Goal: Check status

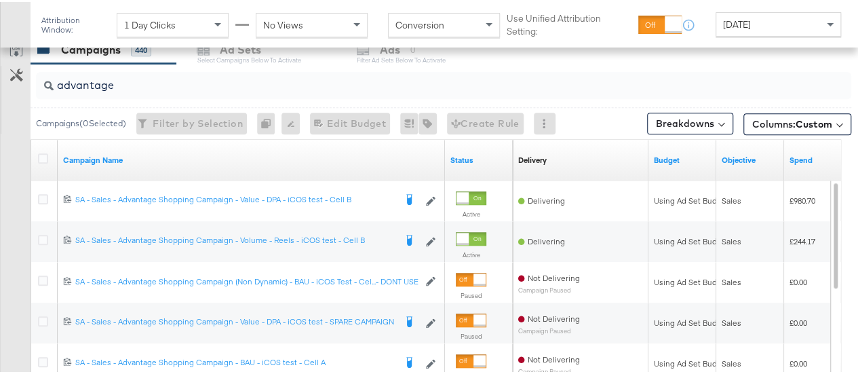
scroll to position [589, 0]
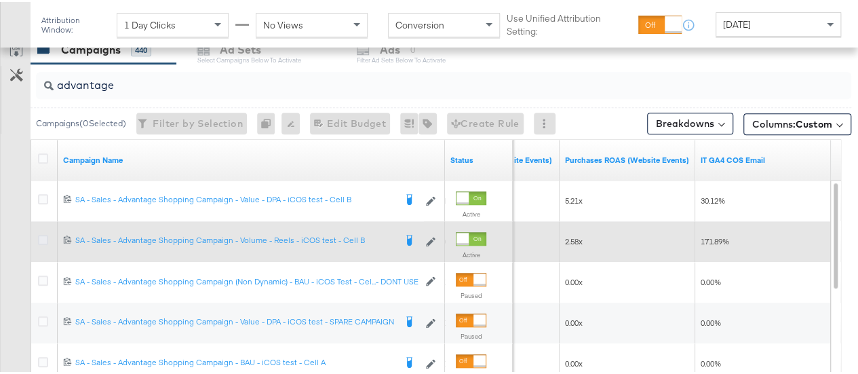
click at [40, 237] on icon at bounding box center [43, 238] width 10 height 10
click at [0, 0] on input "checkbox" at bounding box center [0, 0] width 0 height 0
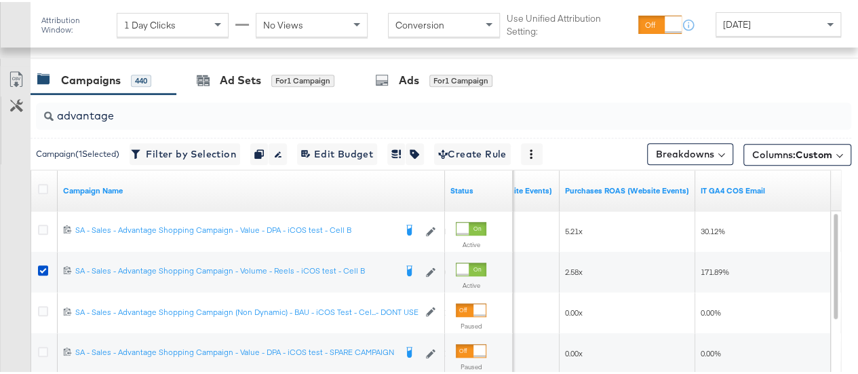
scroll to position [555, 0]
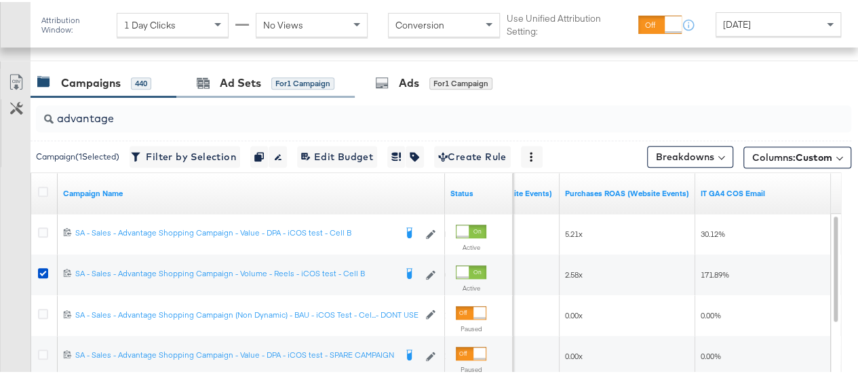
click at [277, 90] on div "Ad Sets for 1 Campaign" at bounding box center [265, 80] width 178 height 29
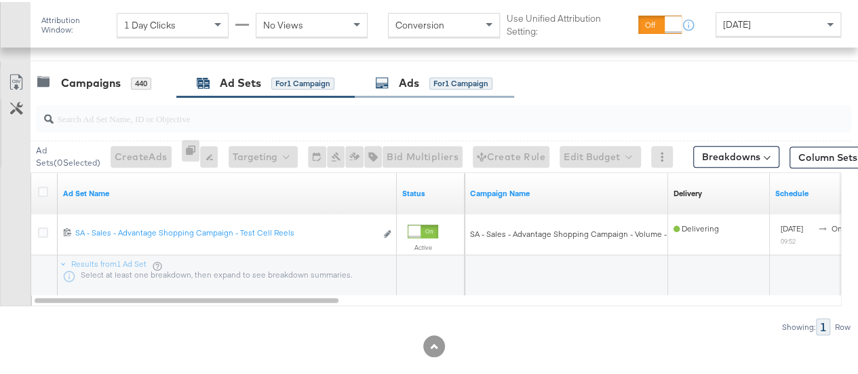
click at [431, 90] on div "Ads for 1 Campaign" at bounding box center [434, 80] width 159 height 29
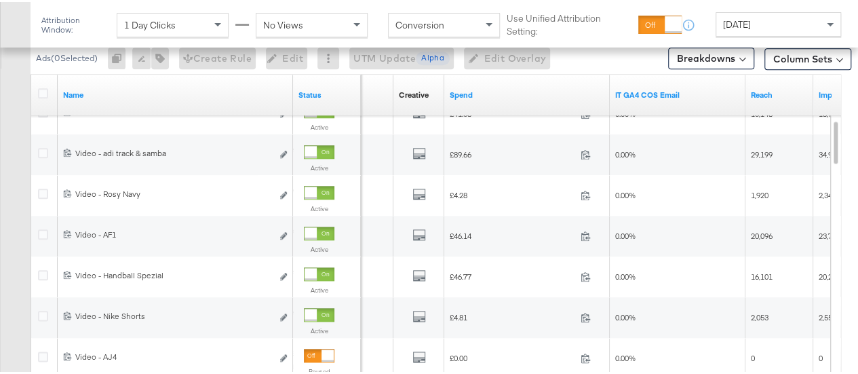
scroll to position [654, 0]
click at [747, 24] on span "[DATE]" at bounding box center [737, 22] width 28 height 12
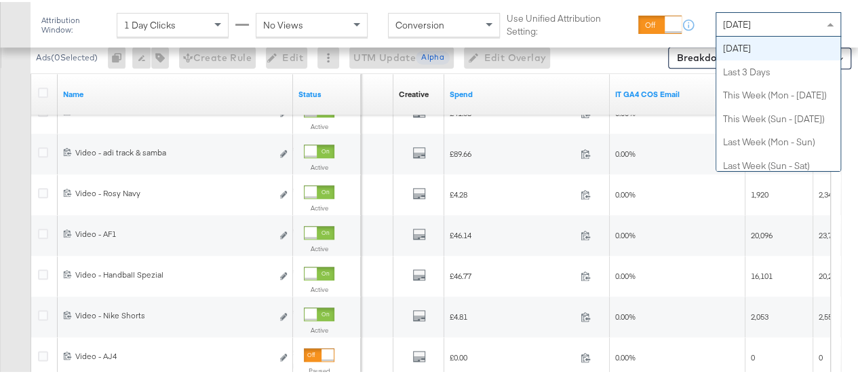
scroll to position [0, 0]
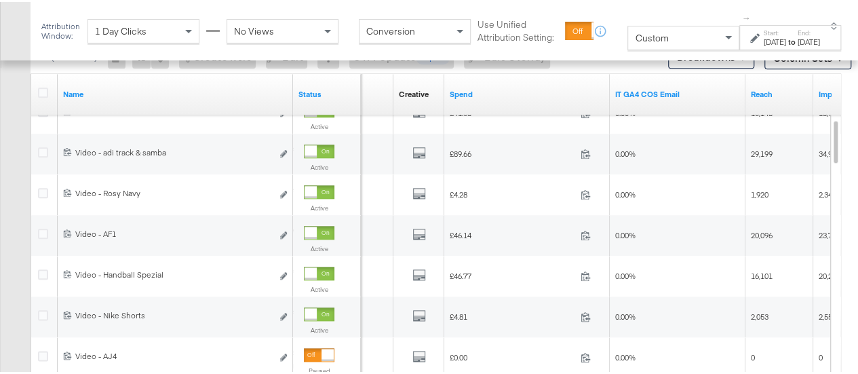
drag, startPoint x: 753, startPoint y: 43, endPoint x: 758, endPoint y: 33, distance: 10.9
click at [764, 33] on label "Start:" at bounding box center [775, 30] width 22 height 9
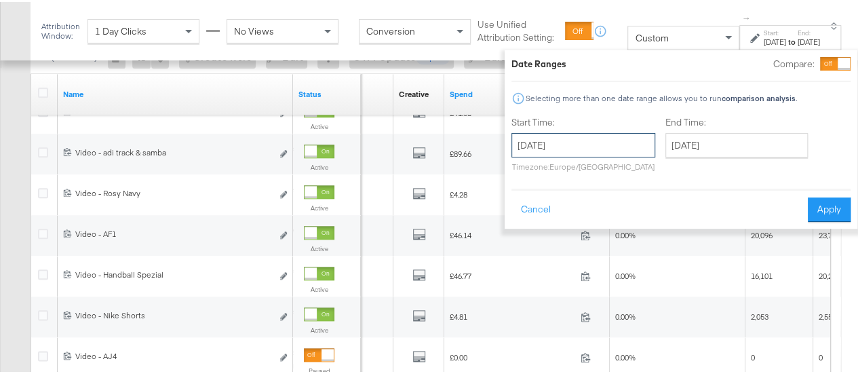
click at [546, 149] on input "[DATE]" at bounding box center [583, 143] width 144 height 24
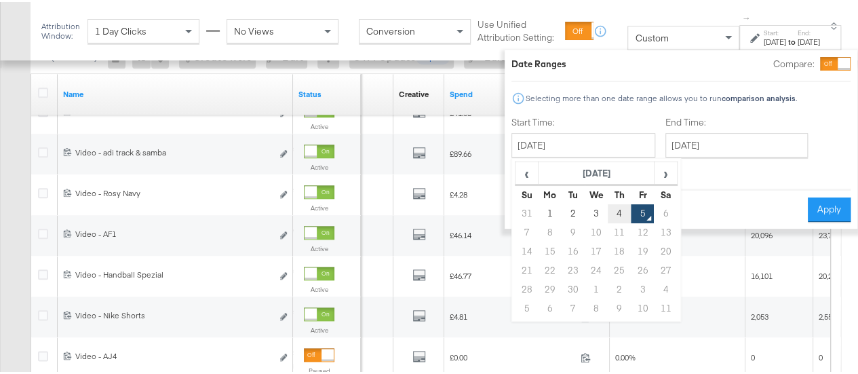
click at [608, 214] on td "4" at bounding box center [619, 211] width 23 height 19
type input "[DATE]"
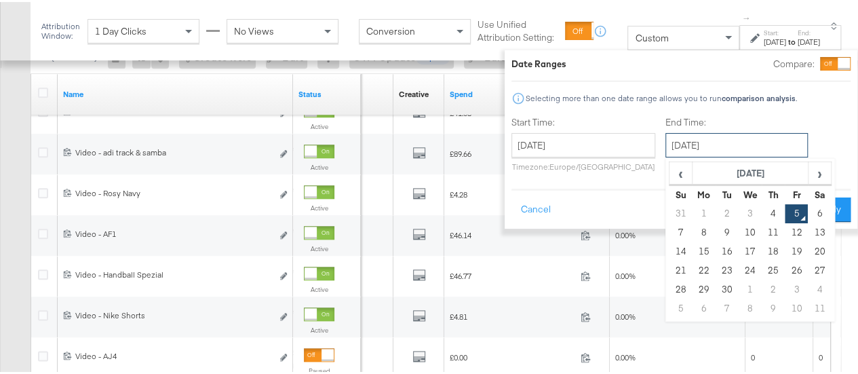
click at [746, 132] on input "[DATE]" at bounding box center [736, 143] width 142 height 24
click at [761, 216] on td "4" at bounding box center [772, 211] width 23 height 19
type input "[DATE]"
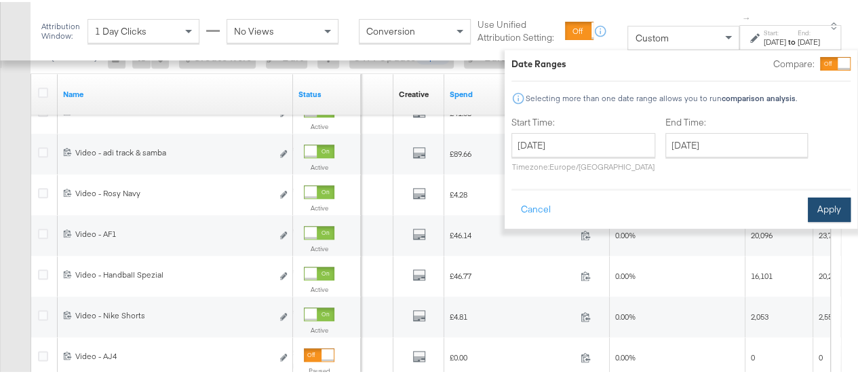
click at [808, 211] on button "Apply" at bounding box center [829, 207] width 43 height 24
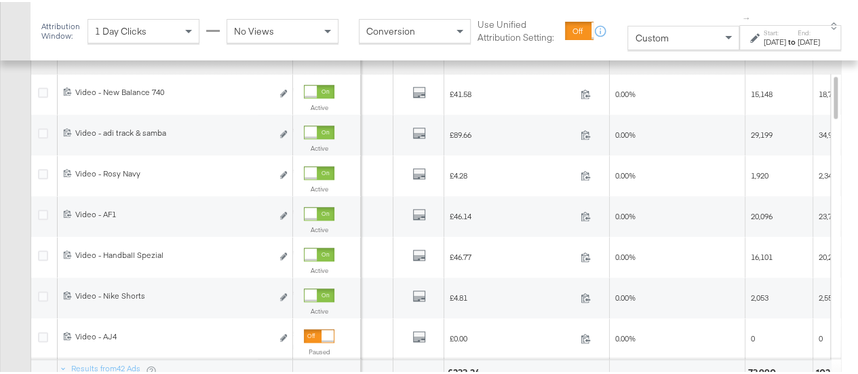
scroll to position [705, 0]
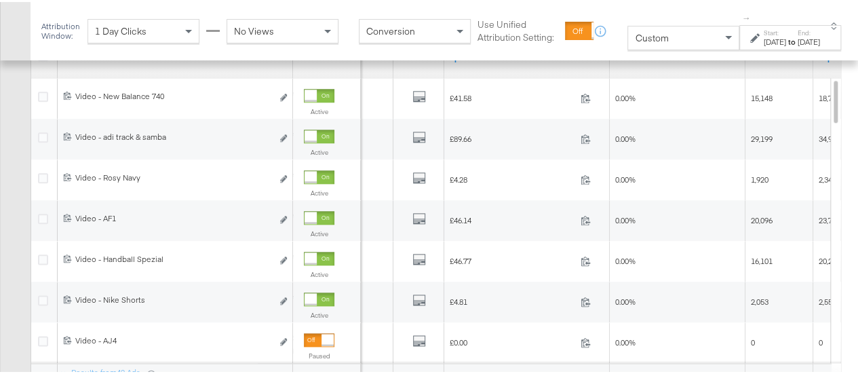
drag, startPoint x: 789, startPoint y: 35, endPoint x: 789, endPoint y: 24, distance: 10.2
click at [789, 24] on div "Start: [DATE] to End: [DATE]" at bounding box center [789, 35] width 101 height 25
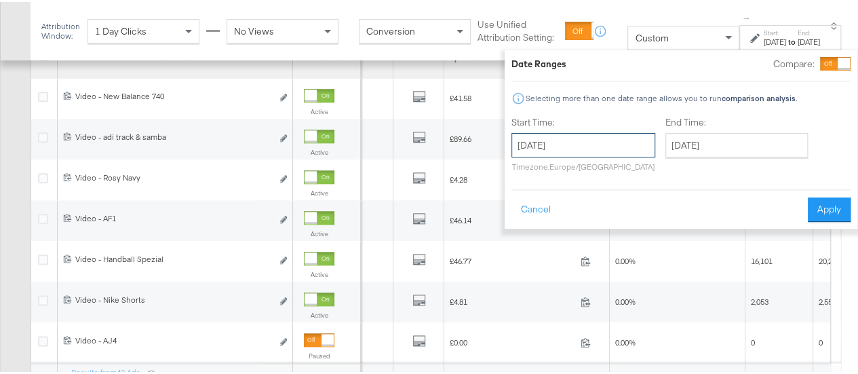
click at [555, 147] on input "[DATE]" at bounding box center [583, 143] width 144 height 24
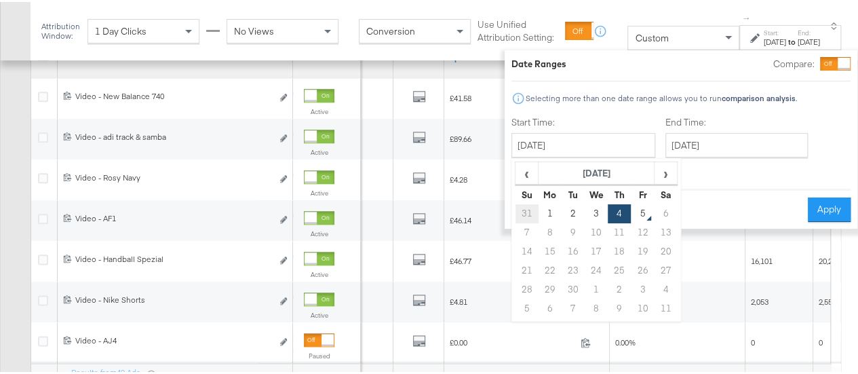
click at [515, 212] on td "31" at bounding box center [526, 211] width 23 height 19
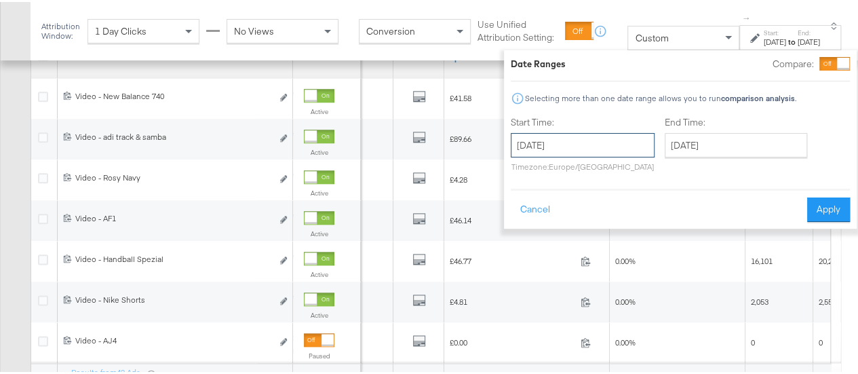
click at [576, 146] on input "[DATE]" at bounding box center [583, 143] width 144 height 24
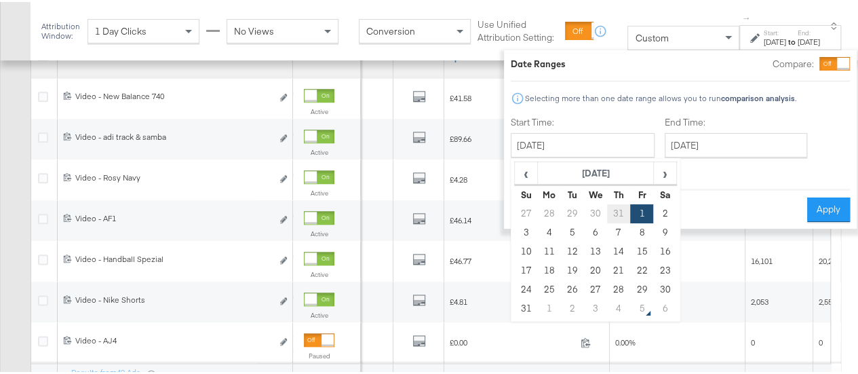
click at [607, 215] on td "31" at bounding box center [618, 211] width 23 height 19
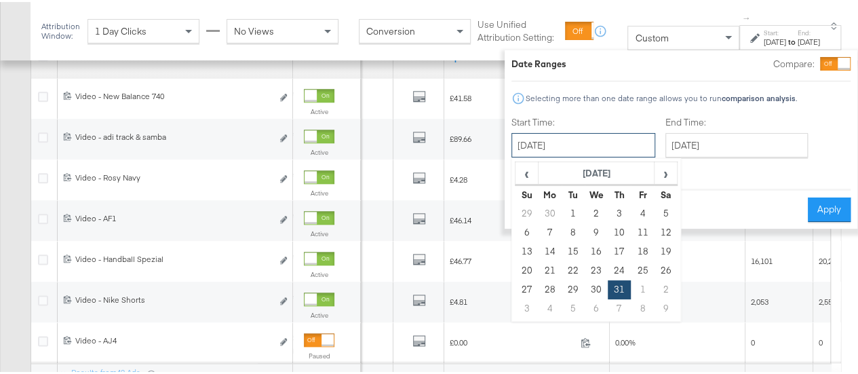
click at [583, 136] on input "[DATE]" at bounding box center [583, 143] width 144 height 24
click at [655, 176] on span "›" at bounding box center [665, 171] width 21 height 20
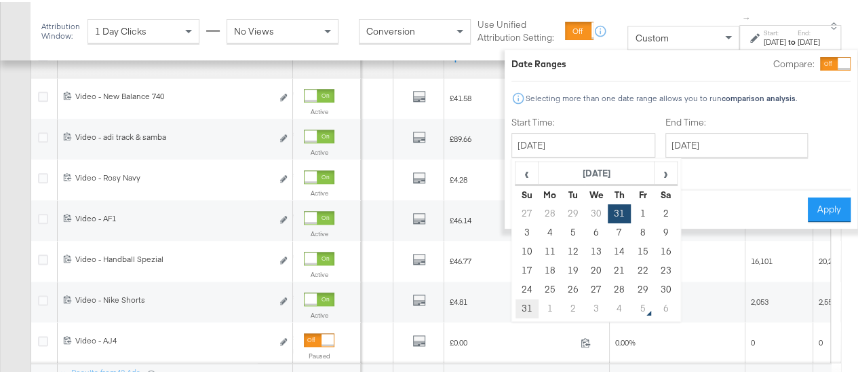
click at [515, 309] on td "31" at bounding box center [526, 306] width 23 height 19
type input "[DATE]"
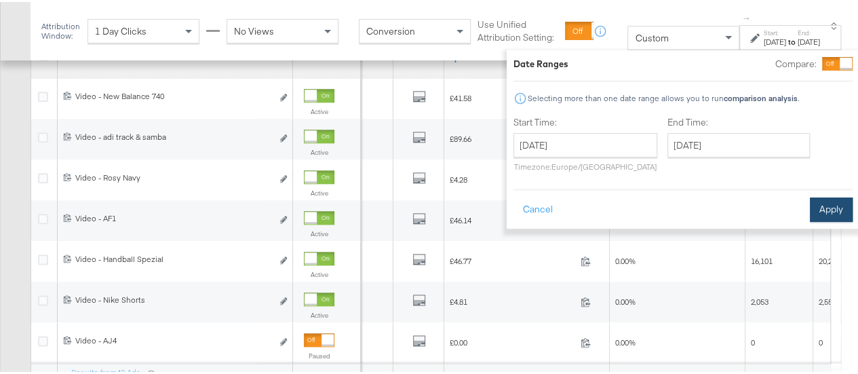
click at [810, 210] on button "Apply" at bounding box center [831, 207] width 43 height 24
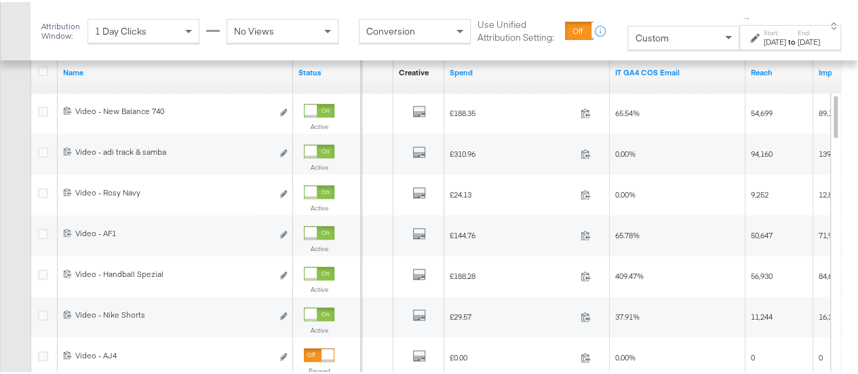
scroll to position [689, 0]
